Goal: Task Accomplishment & Management: Complete application form

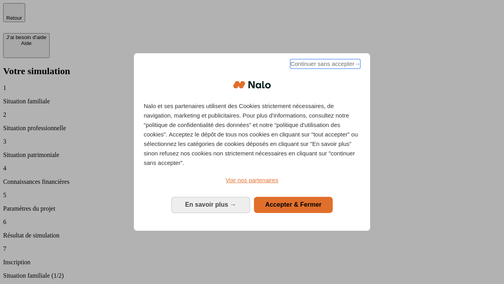
click at [325, 65] on span "Continuer sans accepter →" at bounding box center [325, 63] width 70 height 9
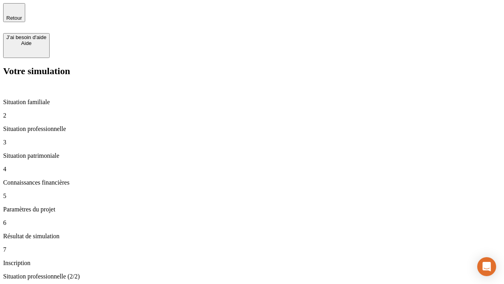
type input "30 000"
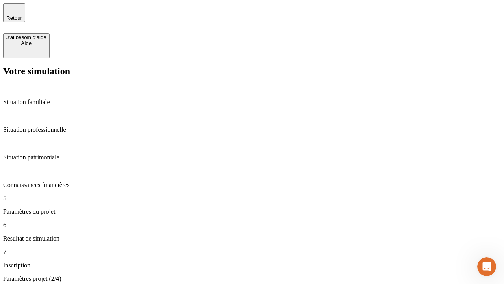
type input "25"
type input "64"
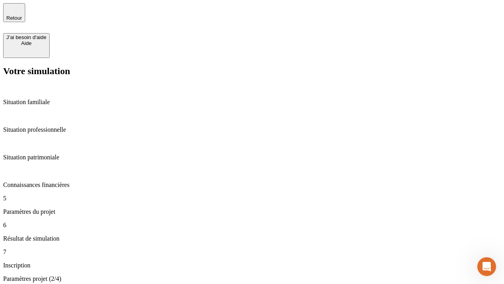
type input "1 000"
type input "640"
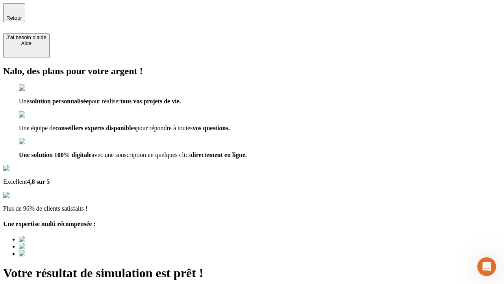
type input "[EMAIL_ADDRESS][PERSON_NAME][DOMAIN_NAME]"
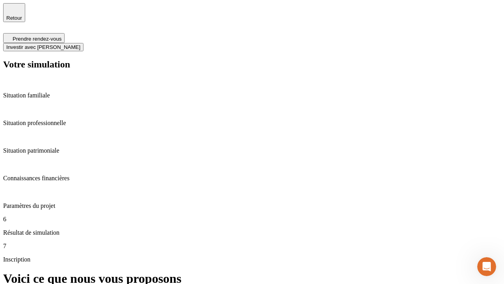
click at [80, 44] on span "Investir avec [PERSON_NAME]" at bounding box center [43, 47] width 74 height 6
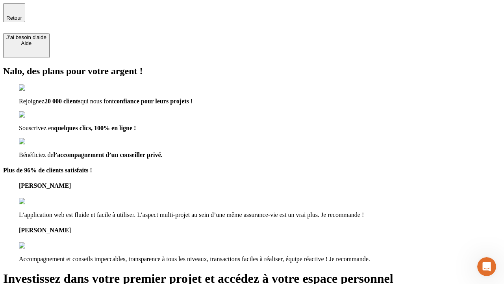
type input "[EMAIL_ADDRESS][PERSON_NAME][DOMAIN_NAME]"
